Goal: Check status: Check status

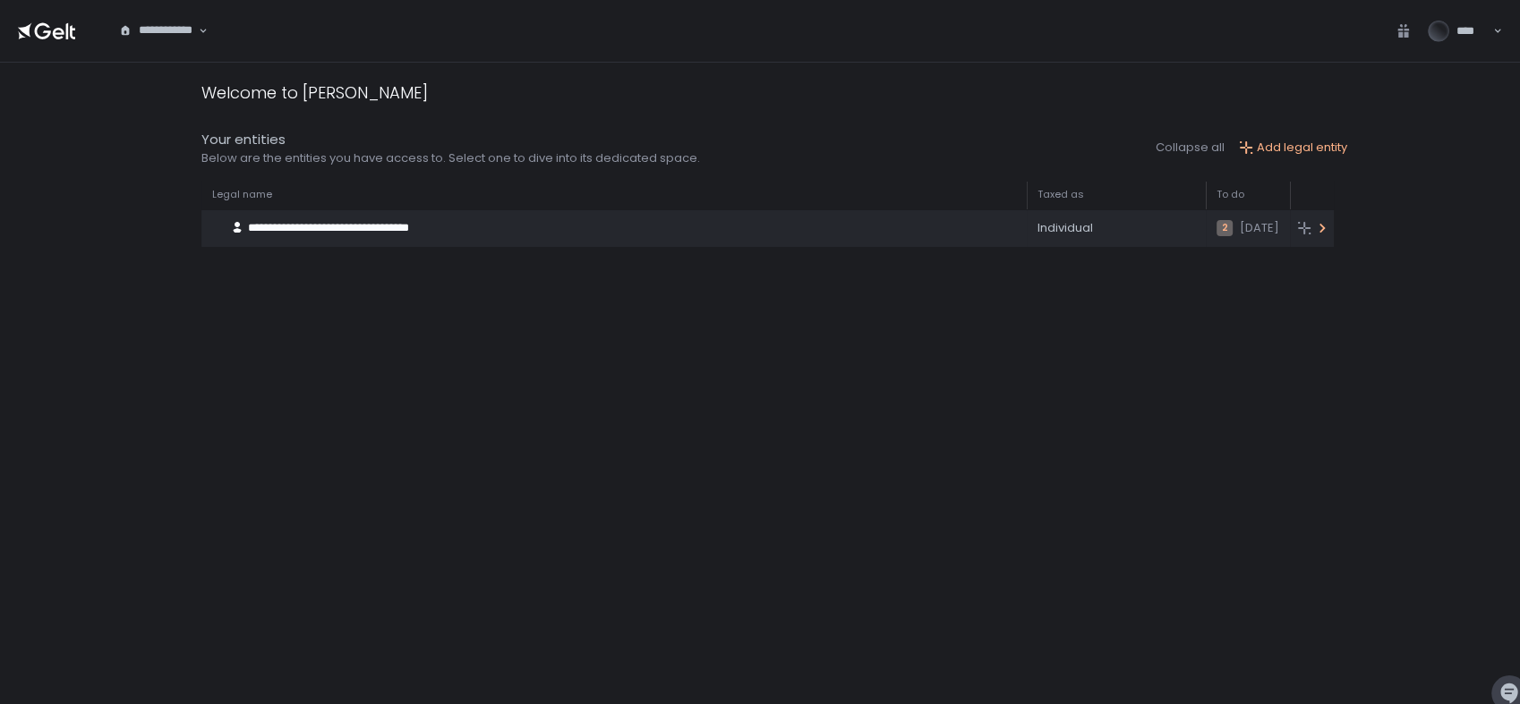
click at [1086, 227] on div "Individual" at bounding box center [1116, 228] width 158 height 16
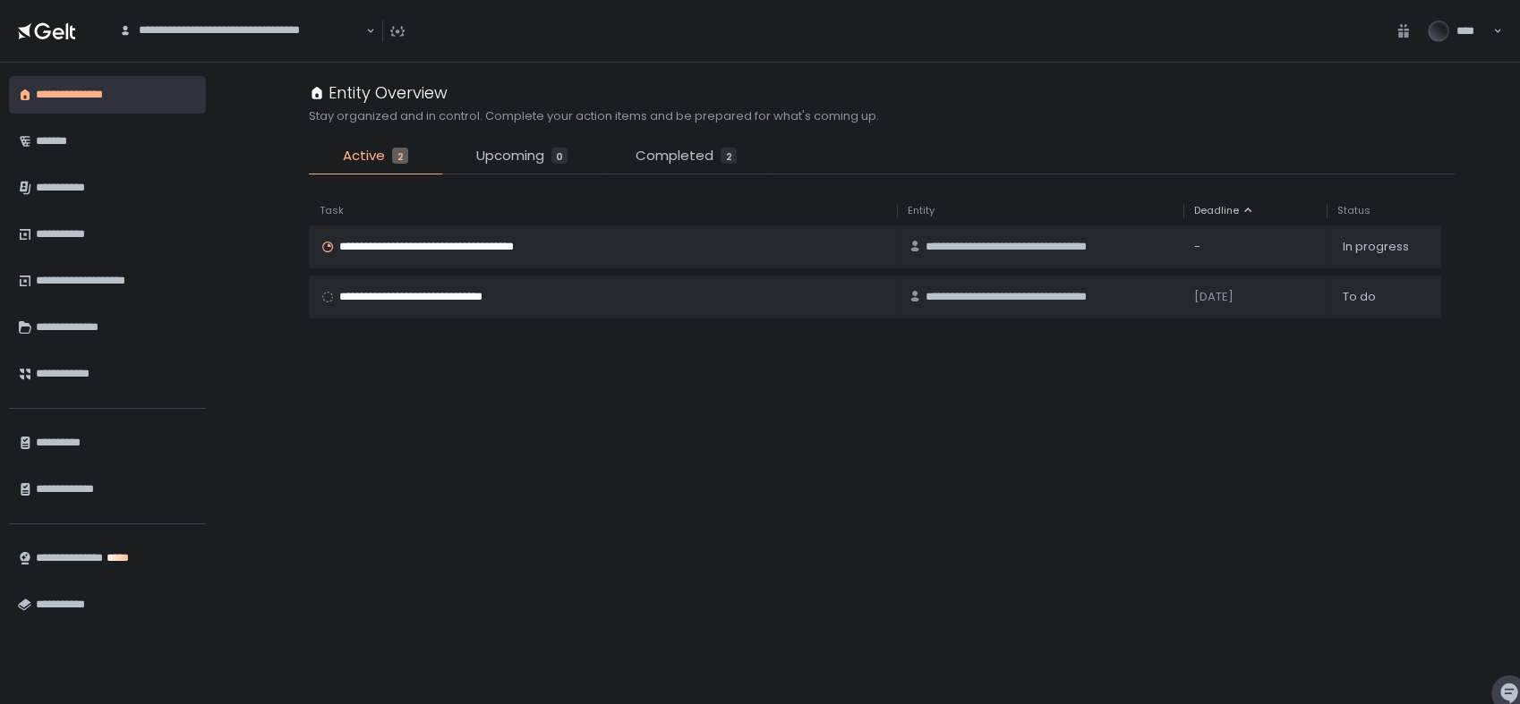
click at [454, 299] on span "**********" at bounding box center [426, 297] width 175 height 16
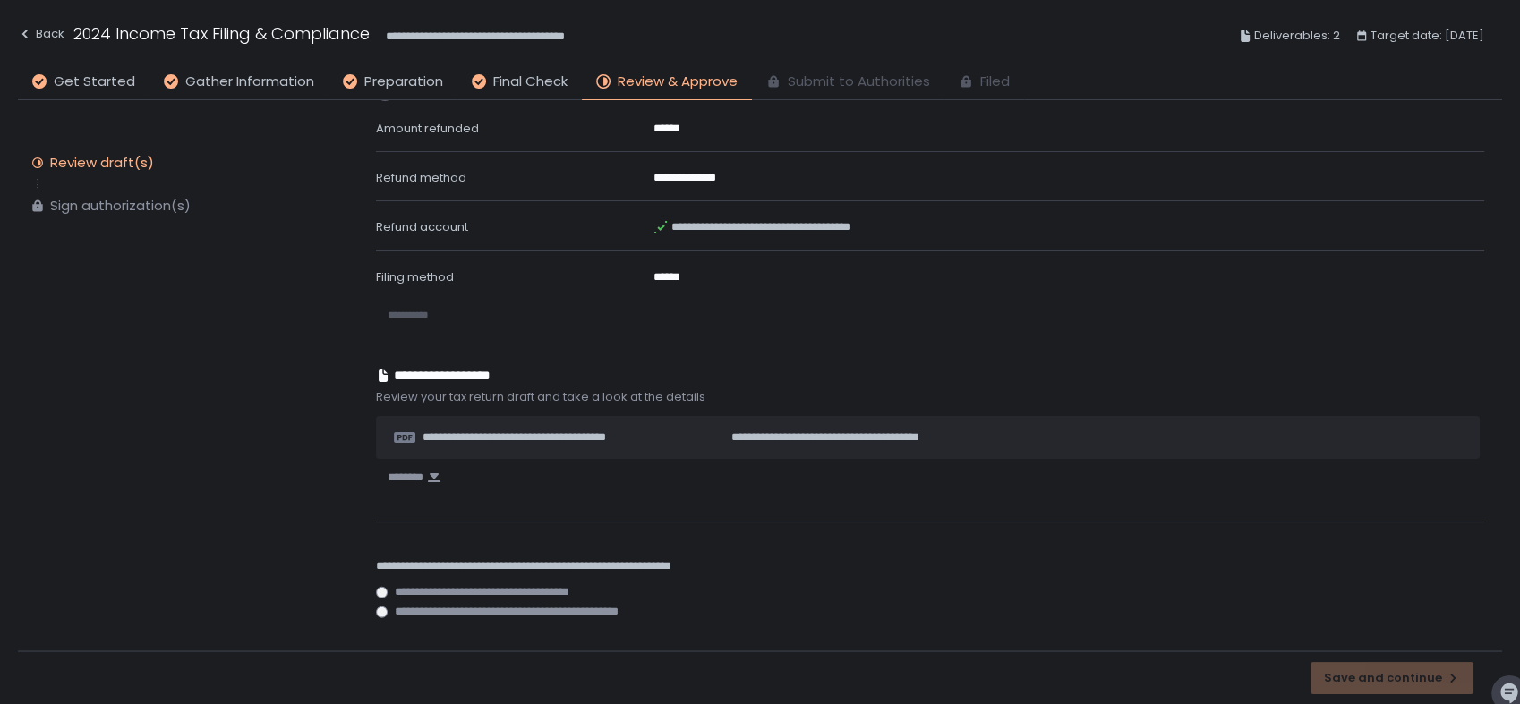
scroll to position [616, 0]
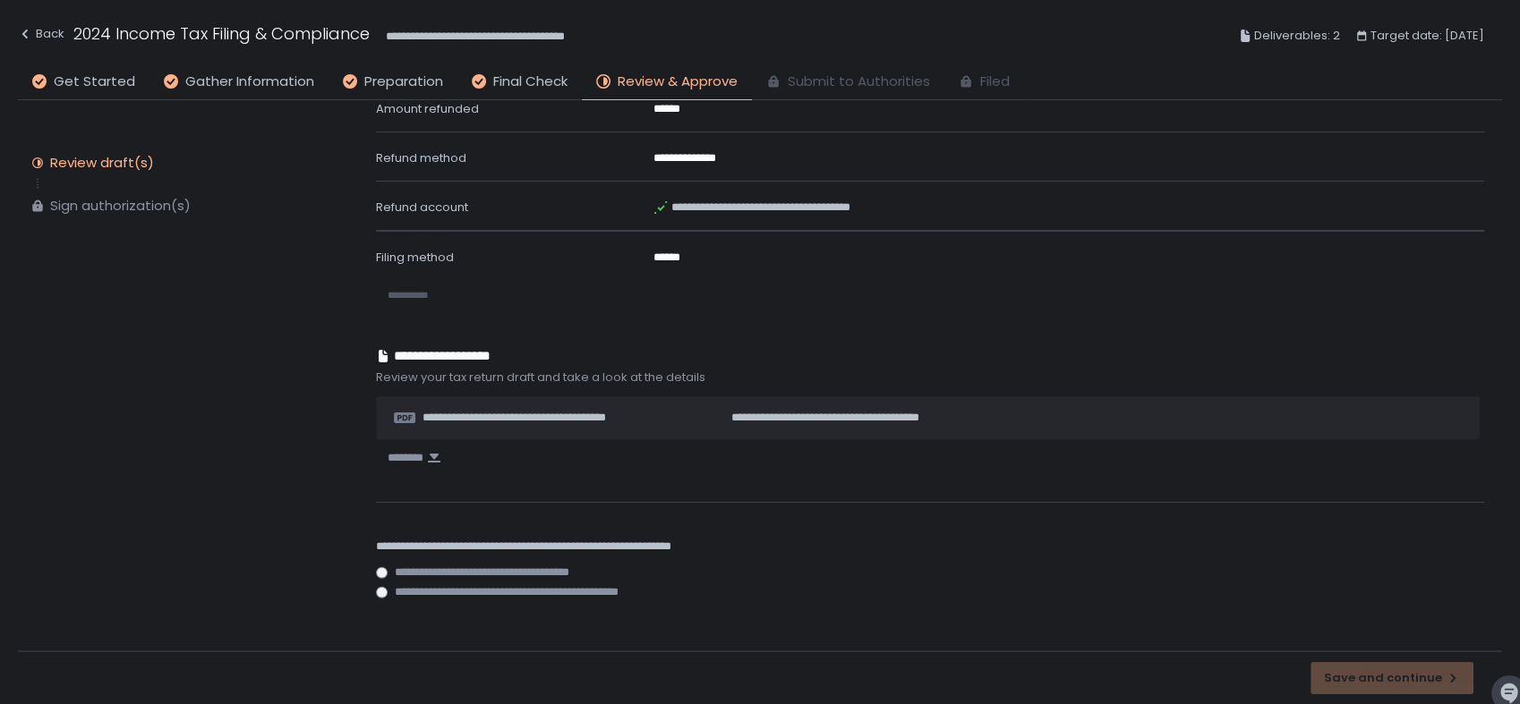
click at [440, 460] on icon "button" at bounding box center [434, 458] width 13 height 9
